Goal: Ask a question

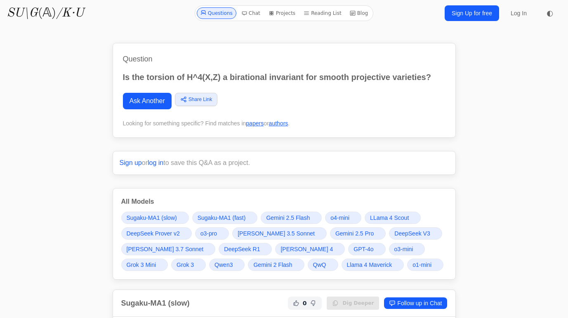
click at [161, 103] on link "Ask Another" at bounding box center [147, 101] width 49 height 16
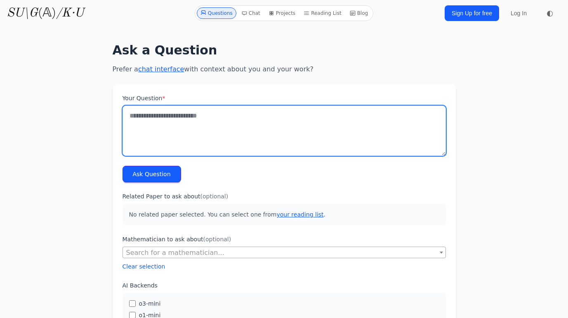
click at [209, 129] on textarea "Your Question *" at bounding box center [283, 131] width 323 height 50
paste textarea "**********"
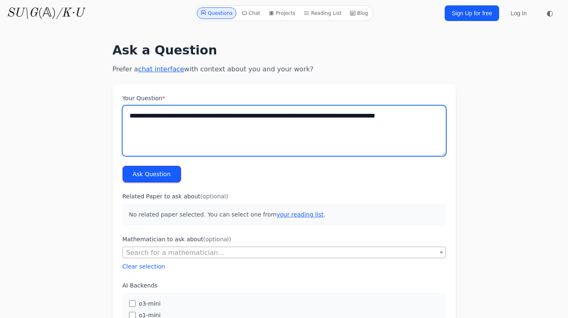
type textarea "**********"
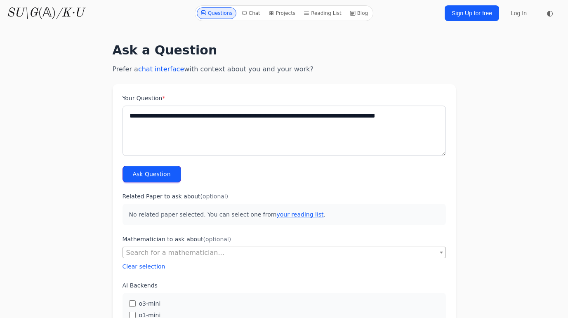
click at [136, 170] on button "Ask Question" at bounding box center [151, 174] width 59 height 16
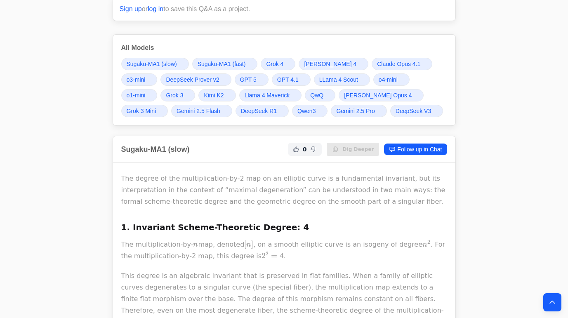
scroll to position [270, 0]
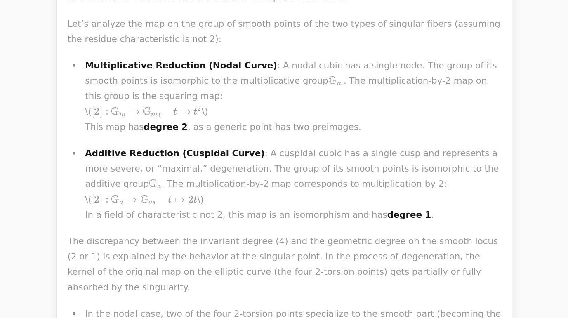
scroll to position [533, 0]
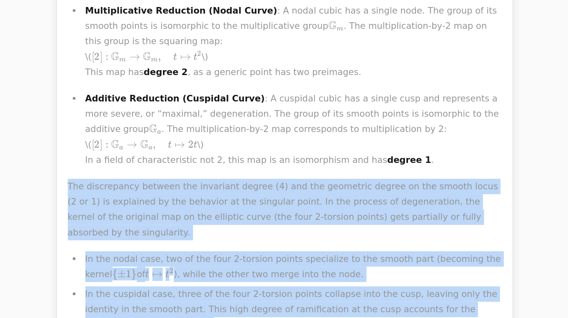
drag, startPoint x: 122, startPoint y: 190, endPoint x: 185, endPoint y: 279, distance: 108.7
click at [186, 279] on div "The degree of the multiplication-by-2 map on an elliptic curve is a fundamental…" at bounding box center [284, 140] width 326 height 638
copy div "The discrepancy between the invariant degree (4) and the geometric degree on th…"
click at [185, 294] on li "In the cuspidal case, three of the four 2-torsion points collapse into the cusp…" at bounding box center [289, 311] width 315 height 35
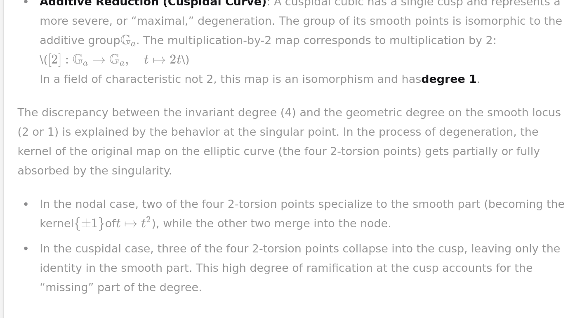
scroll to position [558, 0]
